Goal: Task Accomplishment & Management: Manage account settings

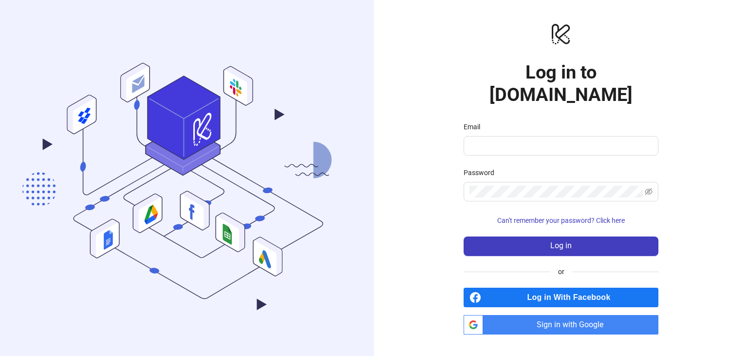
type input "**********"
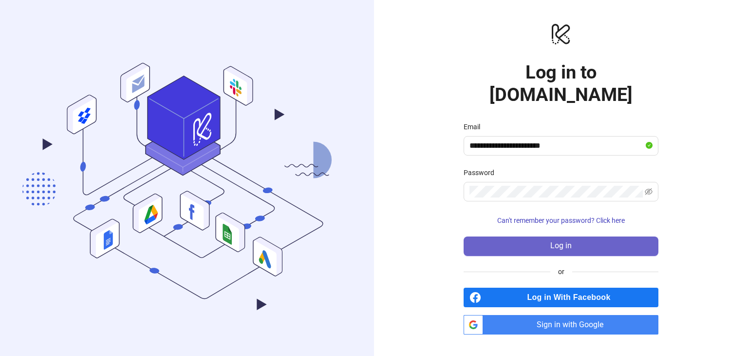
click at [547, 236] on button "Log in" at bounding box center [561, 245] width 195 height 19
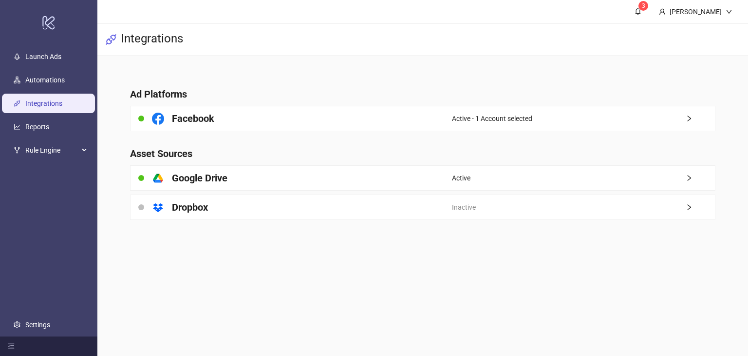
click at [41, 106] on link "Integrations" at bounding box center [43, 103] width 37 height 8
click at [40, 58] on link "Launch Ads" at bounding box center [43, 57] width 36 height 8
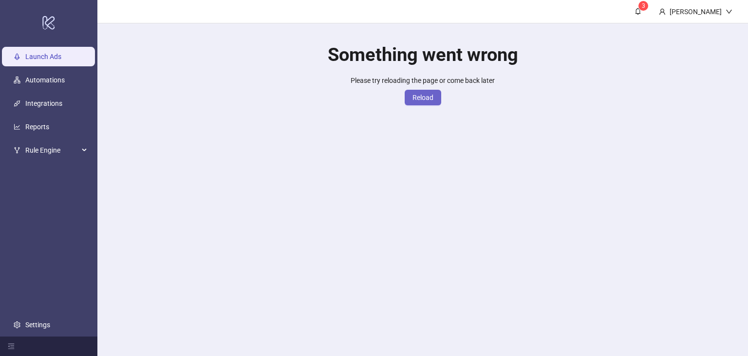
click at [429, 100] on span "Reload" at bounding box center [423, 98] width 21 height 8
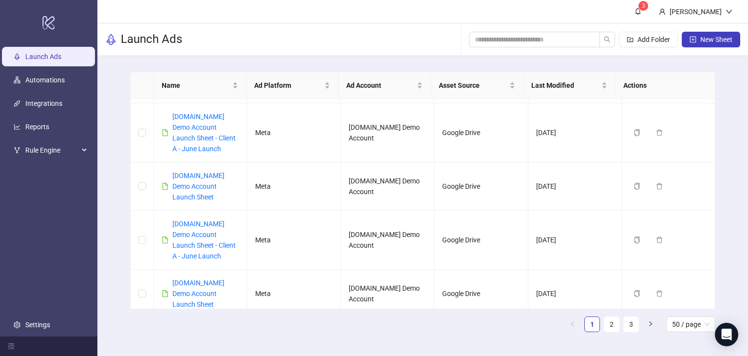
scroll to position [2177, 0]
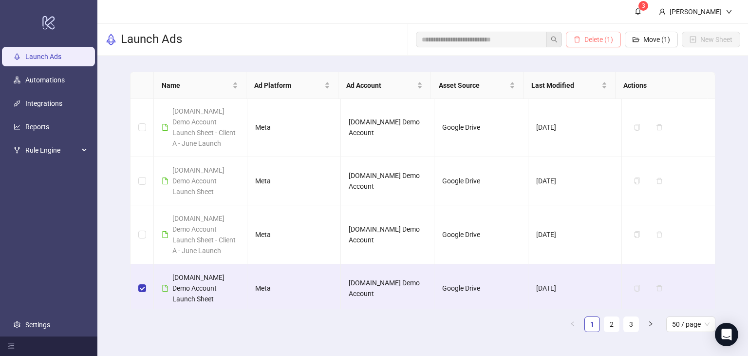
click at [585, 38] on span "Delete (1)" at bounding box center [599, 40] width 29 height 8
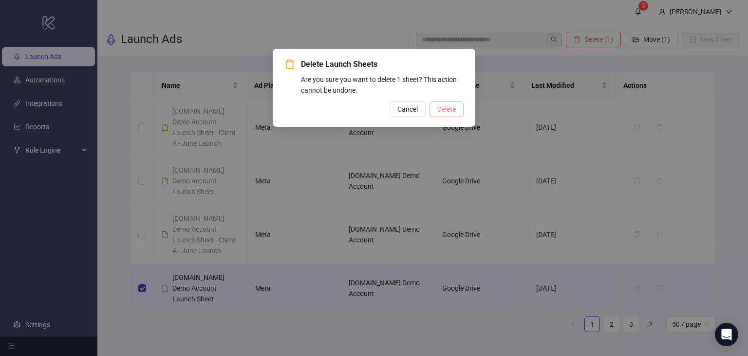
click at [441, 110] on span "Delete" at bounding box center [447, 109] width 19 height 8
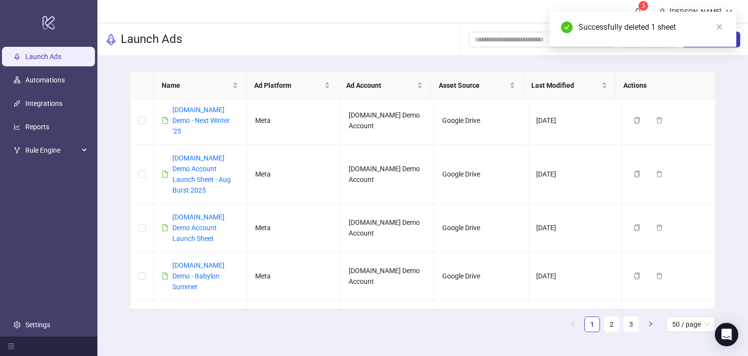
scroll to position [0, 0]
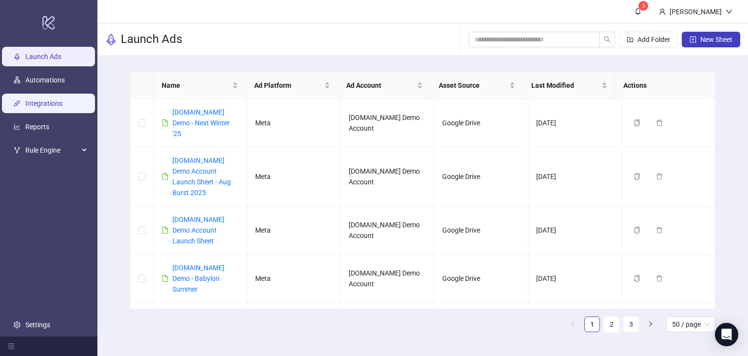
click at [46, 102] on link "Integrations" at bounding box center [43, 103] width 37 height 8
